Goal: Information Seeking & Learning: Understand process/instructions

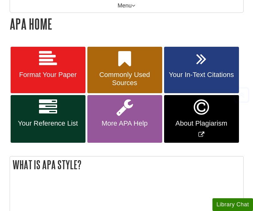
scroll to position [96, 0]
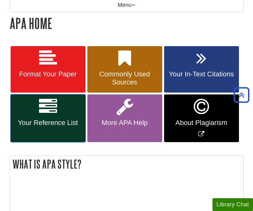
click at [63, 109] on link "Your Reference List" at bounding box center [48, 119] width 75 height 48
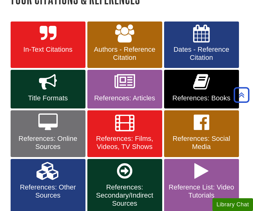
scroll to position [122, 0]
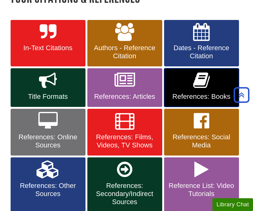
click at [184, 82] on link "References: Books" at bounding box center [201, 87] width 75 height 39
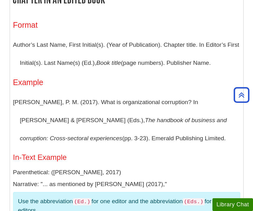
scroll to position [814, 0]
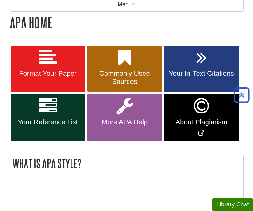
scroll to position [98, 0]
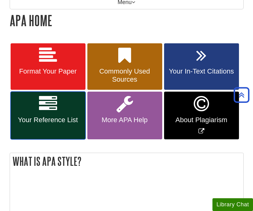
click at [61, 122] on span "Your Reference List" at bounding box center [48, 120] width 66 height 8
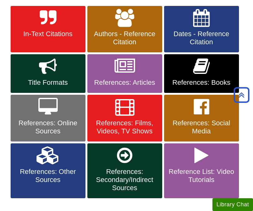
scroll to position [135, 0]
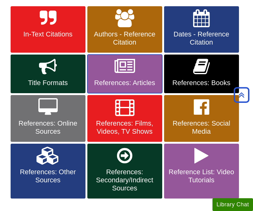
click at [131, 66] on icon at bounding box center [125, 67] width 21 height 18
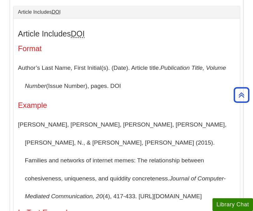
scroll to position [159, 0]
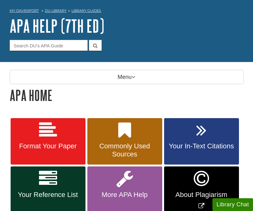
scroll to position [52, 0]
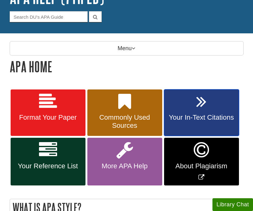
click at [207, 113] on link "Your In-Text Citations" at bounding box center [201, 113] width 75 height 47
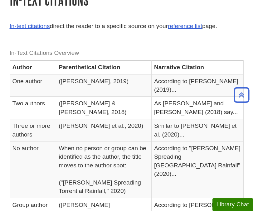
scroll to position [119, 0]
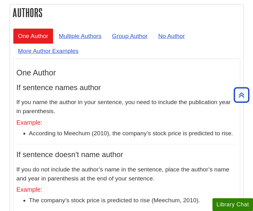
scroll to position [639, 0]
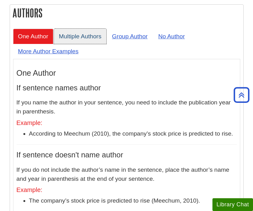
click at [86, 44] on link "Multiple Authors" at bounding box center [80, 36] width 53 height 15
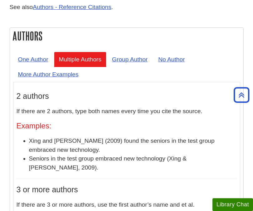
scroll to position [611, 0]
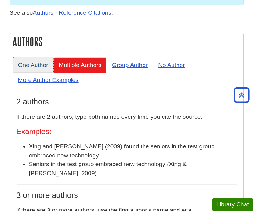
click at [32, 73] on link "One Author" at bounding box center [33, 64] width 40 height 15
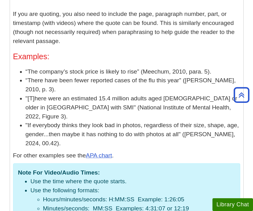
scroll to position [1046, 0]
